Goal: Task Accomplishment & Management: Use online tool/utility

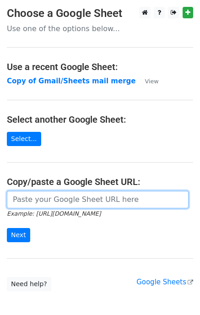
click at [38, 199] on input "url" at bounding box center [98, 199] width 182 height 17
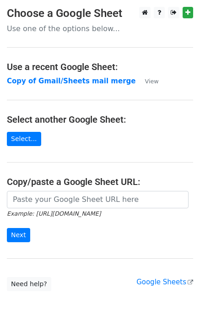
click at [62, 29] on p "Use one of the options below..." at bounding box center [100, 29] width 186 height 10
click at [79, 83] on strong "Copy of Gmail/Sheets mail merge" at bounding box center [71, 81] width 128 height 8
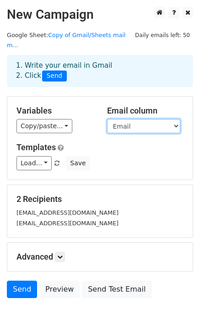
select select "Email Sent"
click at [107, 119] on select "First name Email Email Sent Email Sent" at bounding box center [143, 126] width 73 height 14
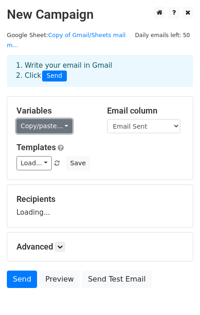
click at [59, 119] on link "Copy/paste..." at bounding box center [44, 126] width 56 height 14
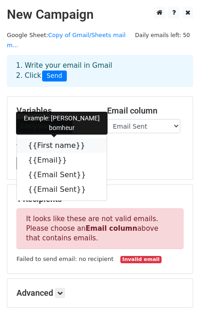
click at [57, 138] on link "{{First name}}" at bounding box center [62, 145] width 90 height 15
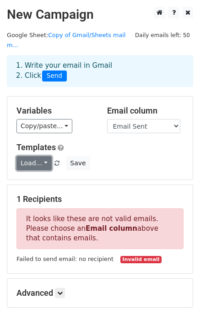
click at [41, 157] on link "Load..." at bounding box center [33, 163] width 35 height 14
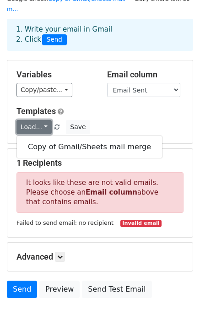
scroll to position [86, 0]
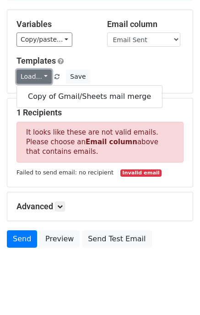
click at [39, 69] on link "Load..." at bounding box center [33, 76] width 35 height 14
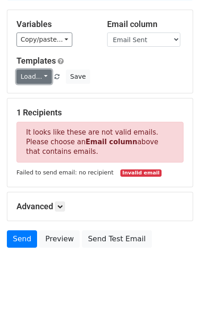
click at [36, 69] on link "Load..." at bounding box center [33, 76] width 35 height 14
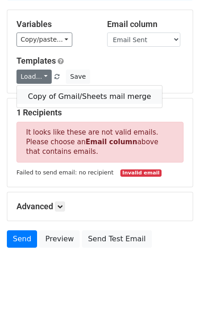
click at [57, 89] on link "Copy of Gmail/Sheets mail merge" at bounding box center [89, 96] width 145 height 15
click at [57, 85] on form "Variables Copy/paste... {{First name}} {{Email}} {{Email Sent}} {{Email Sent}} …" at bounding box center [100, 131] width 186 height 242
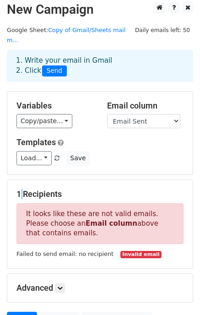
scroll to position [0, 0]
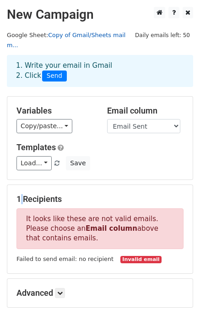
click at [69, 35] on link "Copy of Gmail/Sheets mail m..." at bounding box center [66, 40] width 118 height 17
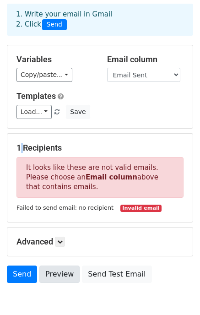
scroll to position [55, 0]
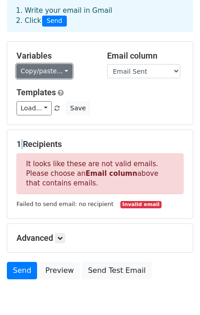
click at [63, 64] on link "Copy/paste..." at bounding box center [44, 71] width 56 height 14
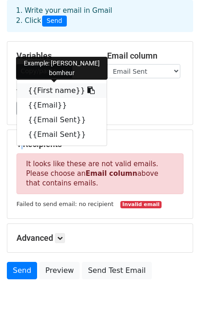
click at [53, 84] on link "{{First name}}" at bounding box center [62, 90] width 90 height 15
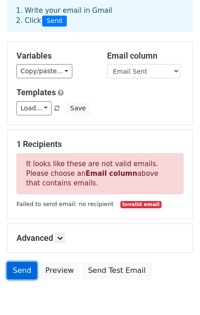
click at [15, 262] on link "Send" at bounding box center [22, 270] width 30 height 17
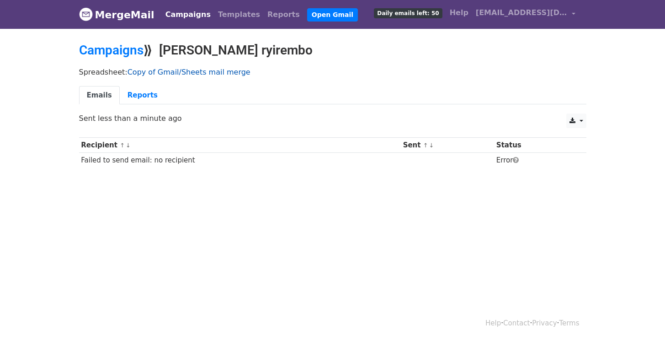
click at [205, 70] on link "Copy of Gmail/Sheets mail merge" at bounding box center [189, 72] width 123 height 9
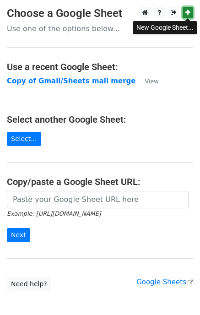
click at [185, 13] on icon at bounding box center [187, 12] width 5 height 6
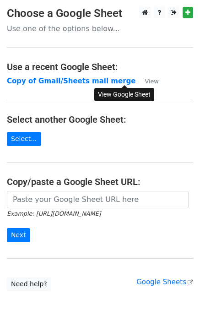
click at [144, 80] on small "View" at bounding box center [151, 81] width 14 height 7
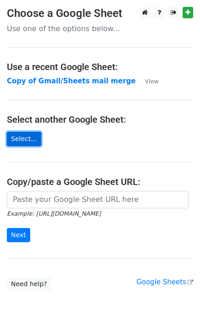
click at [20, 139] on link "Select..." at bounding box center [24, 139] width 34 height 14
click at [18, 137] on link "Select..." at bounding box center [24, 139] width 34 height 14
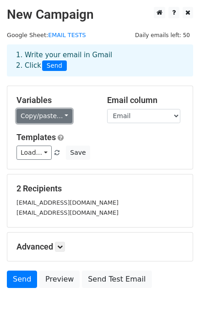
click at [50, 117] on link "Copy/paste..." at bounding box center [44, 116] width 56 height 14
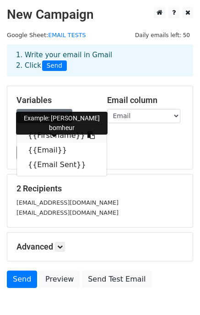
click at [56, 137] on link "{{First name}}" at bounding box center [62, 135] width 90 height 15
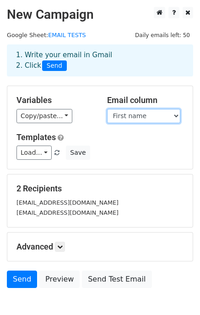
click at [107, 109] on select "First name Email Email Sent" at bounding box center [143, 116] width 73 height 14
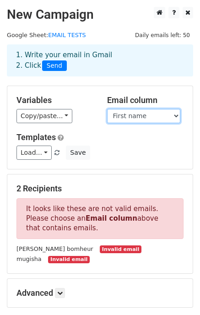
select select "Email"
click at [107, 109] on select "First name Email Email Sent" at bounding box center [143, 116] width 73 height 14
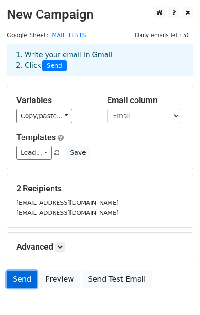
click at [20, 278] on link "Send" at bounding box center [22, 278] width 30 height 17
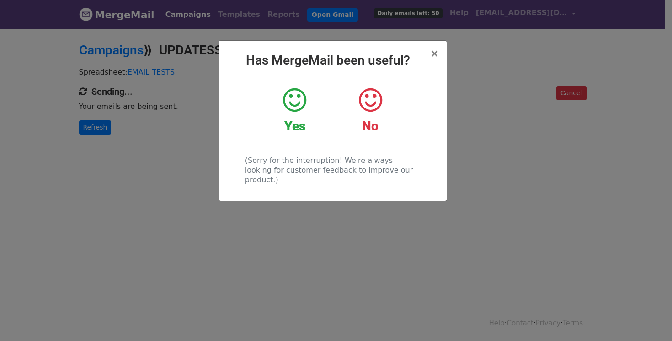
click at [292, 102] on icon at bounding box center [294, 99] width 23 height 27
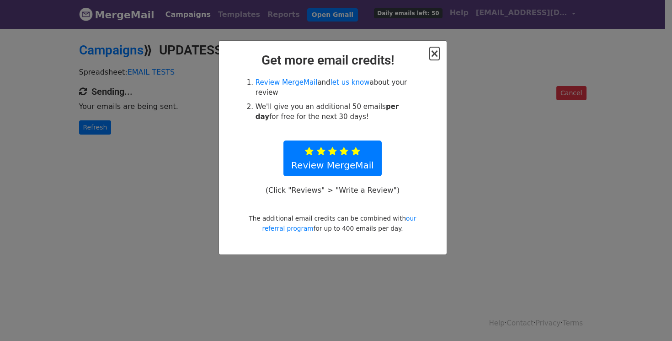
click at [437, 54] on span "×" at bounding box center [434, 53] width 9 height 13
